Goal: Information Seeking & Learning: Learn about a topic

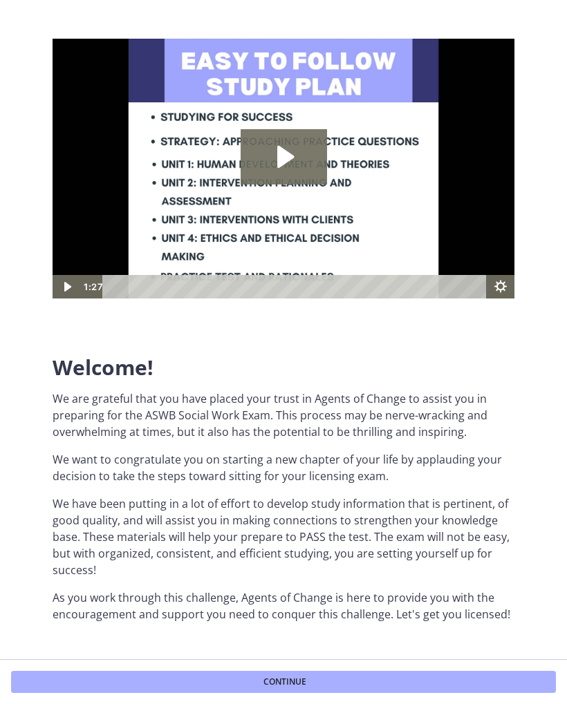
click at [291, 159] on icon "Play Video: c1o6hcmjueu5qasqsu00.mp4" at bounding box center [285, 157] width 17 height 22
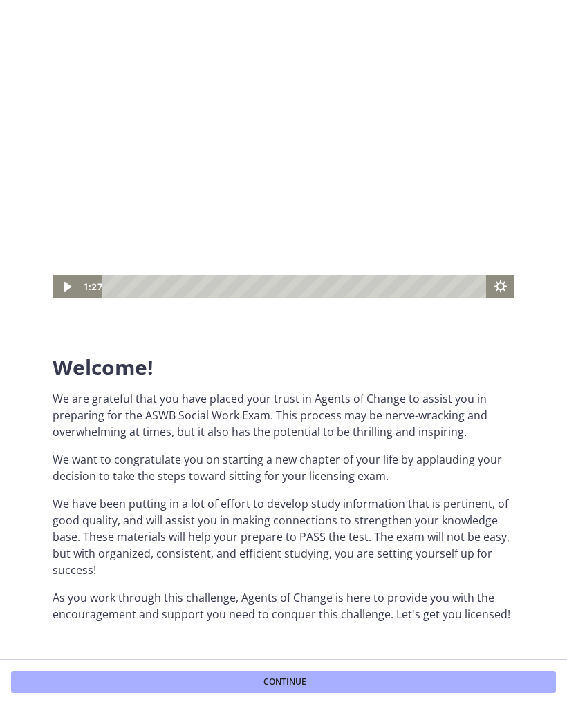
click at [501, 282] on icon "Show settings menu" at bounding box center [500, 286] width 12 height 12
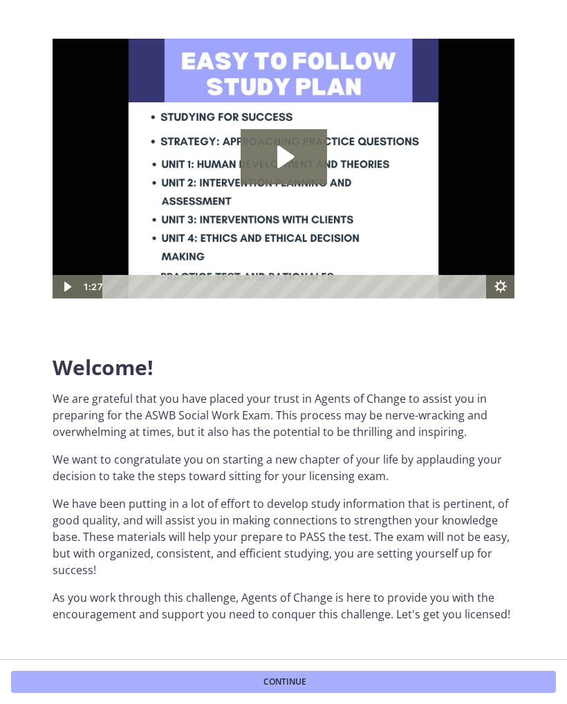
click at [290, 162] on icon "Play Video: c1o6hcmjueu5qasqsu00.mp4" at bounding box center [283, 156] width 86 height 55
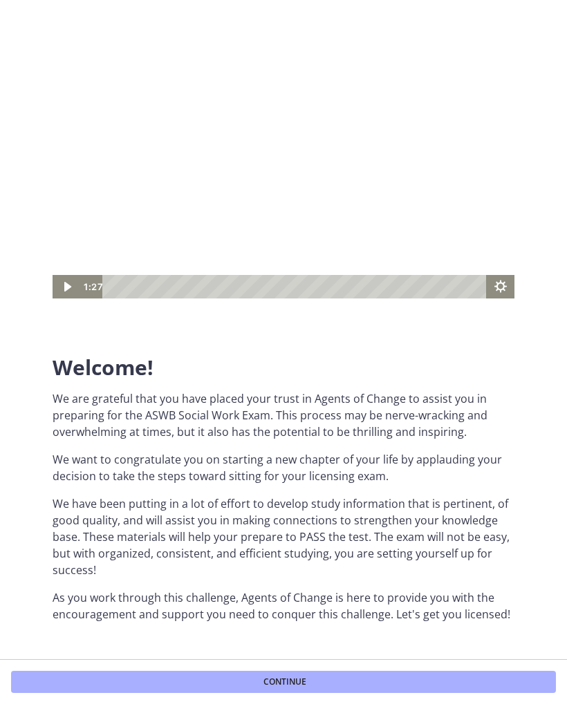
click at [66, 278] on icon "Play Video" at bounding box center [67, 286] width 28 height 23
click at [499, 288] on icon "Show settings menu" at bounding box center [500, 286] width 28 height 23
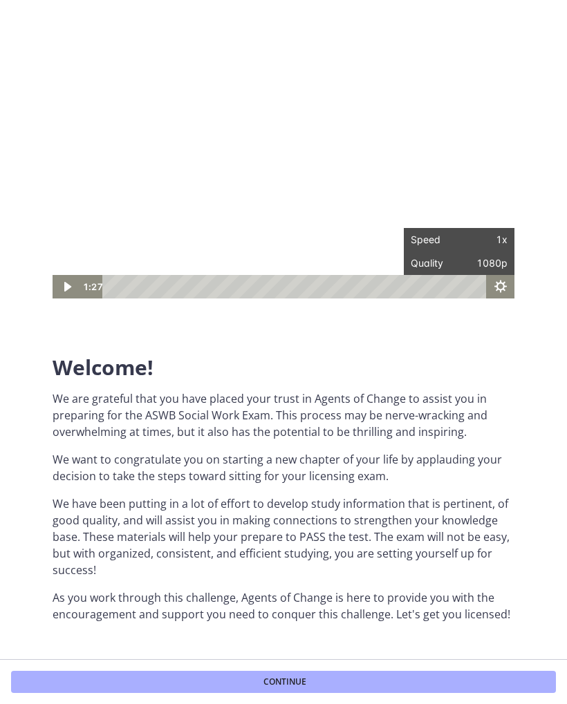
click at [480, 111] on div at bounding box center [284, 169] width 462 height 260
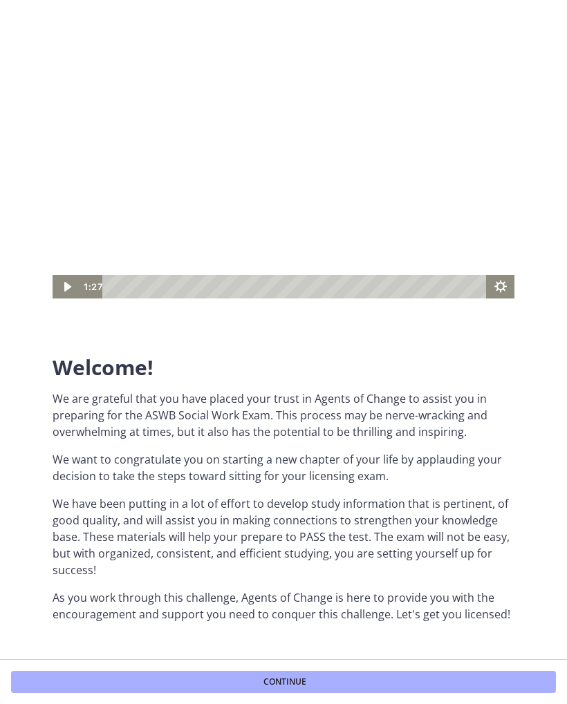
click at [74, 277] on icon "Play Video" at bounding box center [67, 286] width 28 height 23
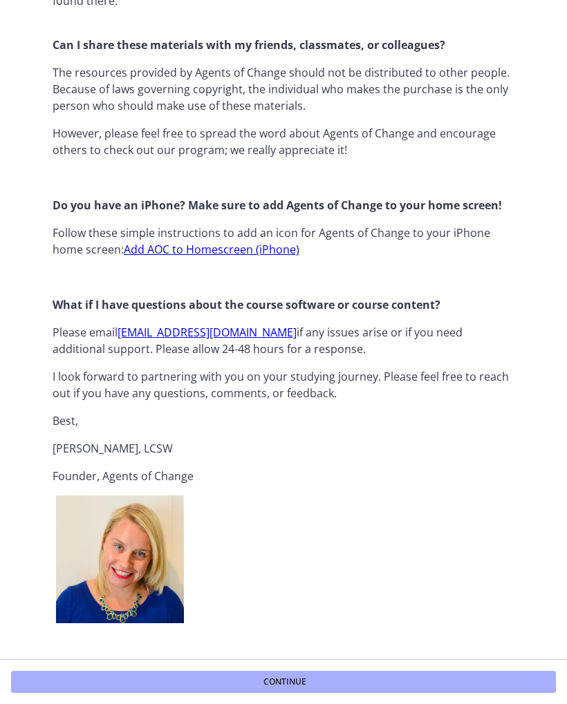
click at [360, 681] on button "Continue" at bounding box center [283, 682] width 544 height 22
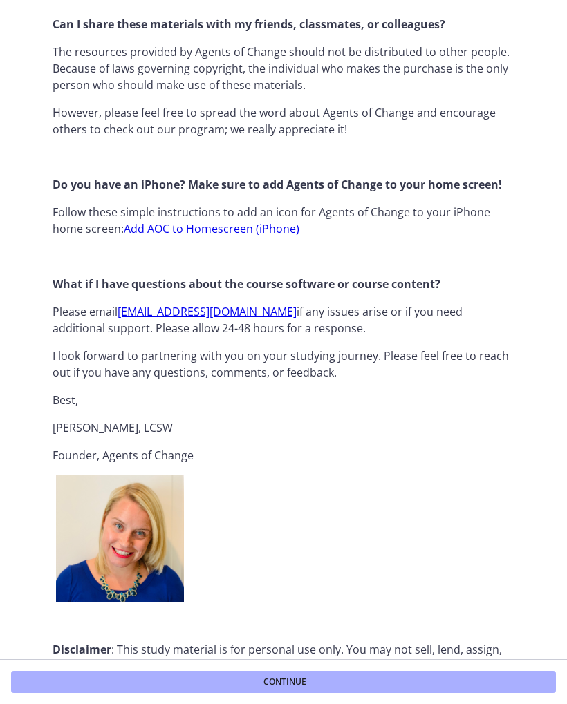
scroll to position [1279, 0]
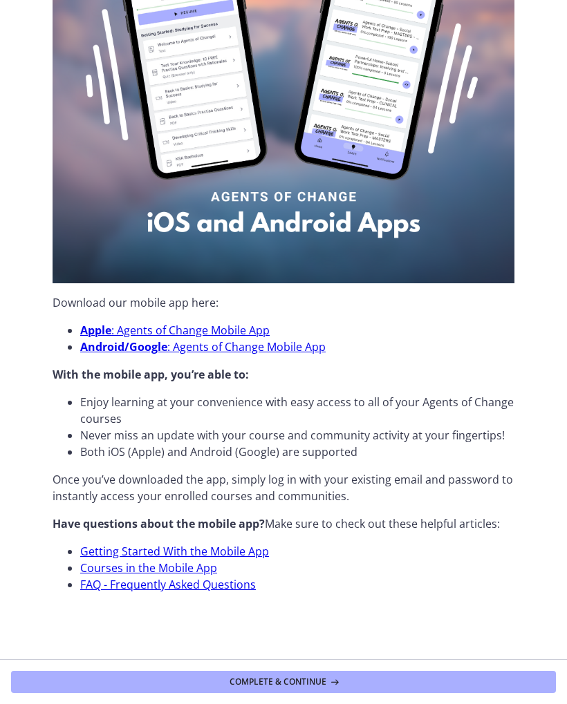
scroll to position [187, 0]
click at [343, 678] on button "Complete & continue" at bounding box center [283, 682] width 544 height 22
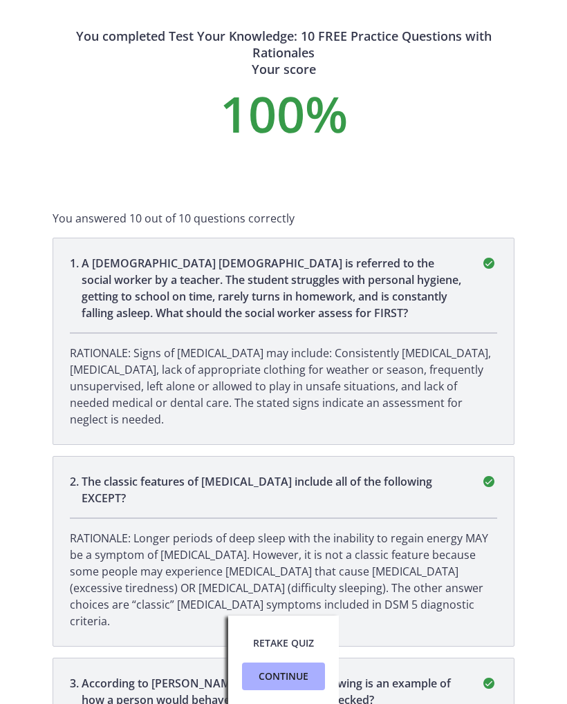
click at [307, 665] on button "Continue" at bounding box center [283, 677] width 83 height 28
